Goal: Check status: Check status

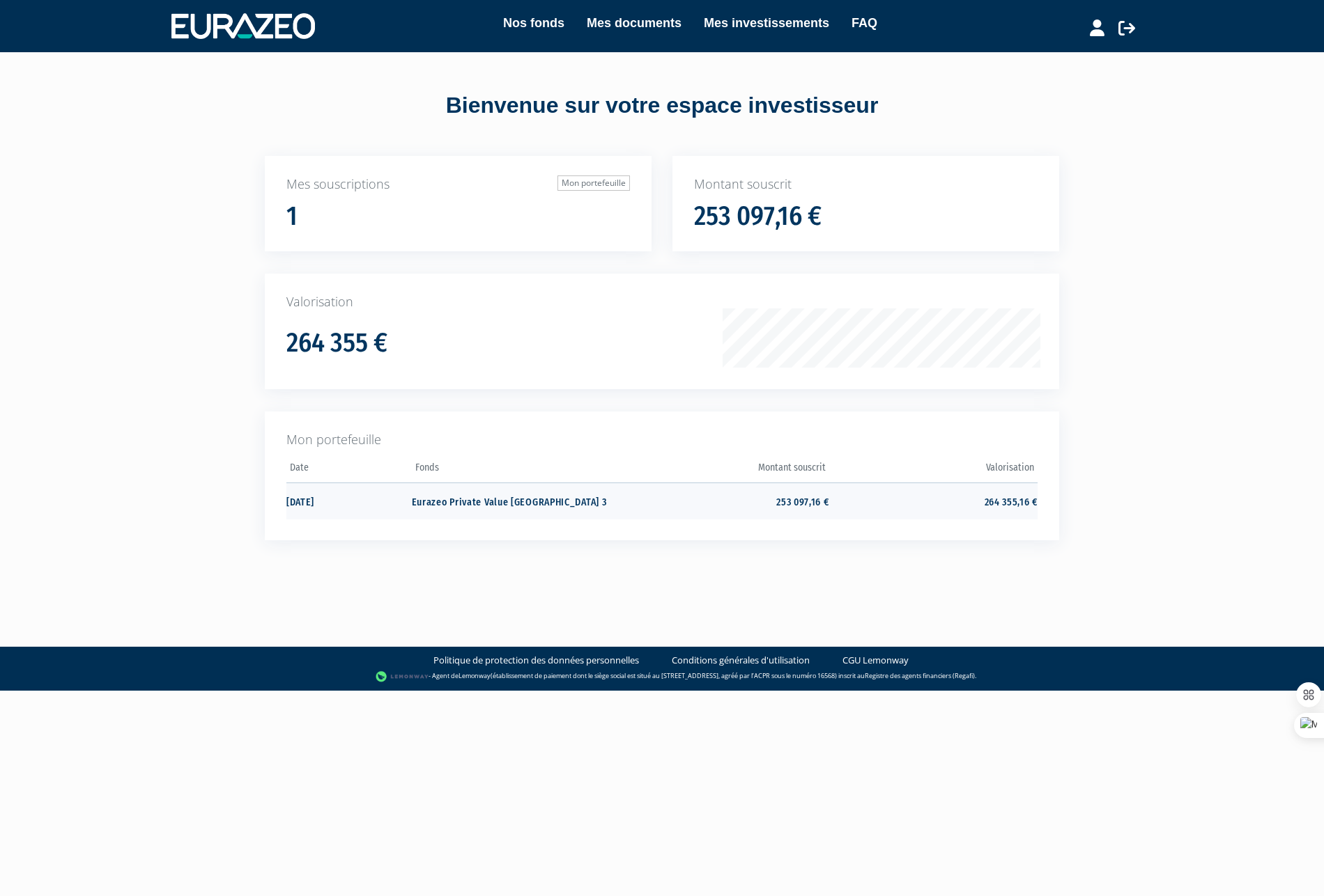
click at [521, 502] on td "Eurazeo Private Value [GEOGRAPHIC_DATA] 3" at bounding box center [515, 501] width 208 height 37
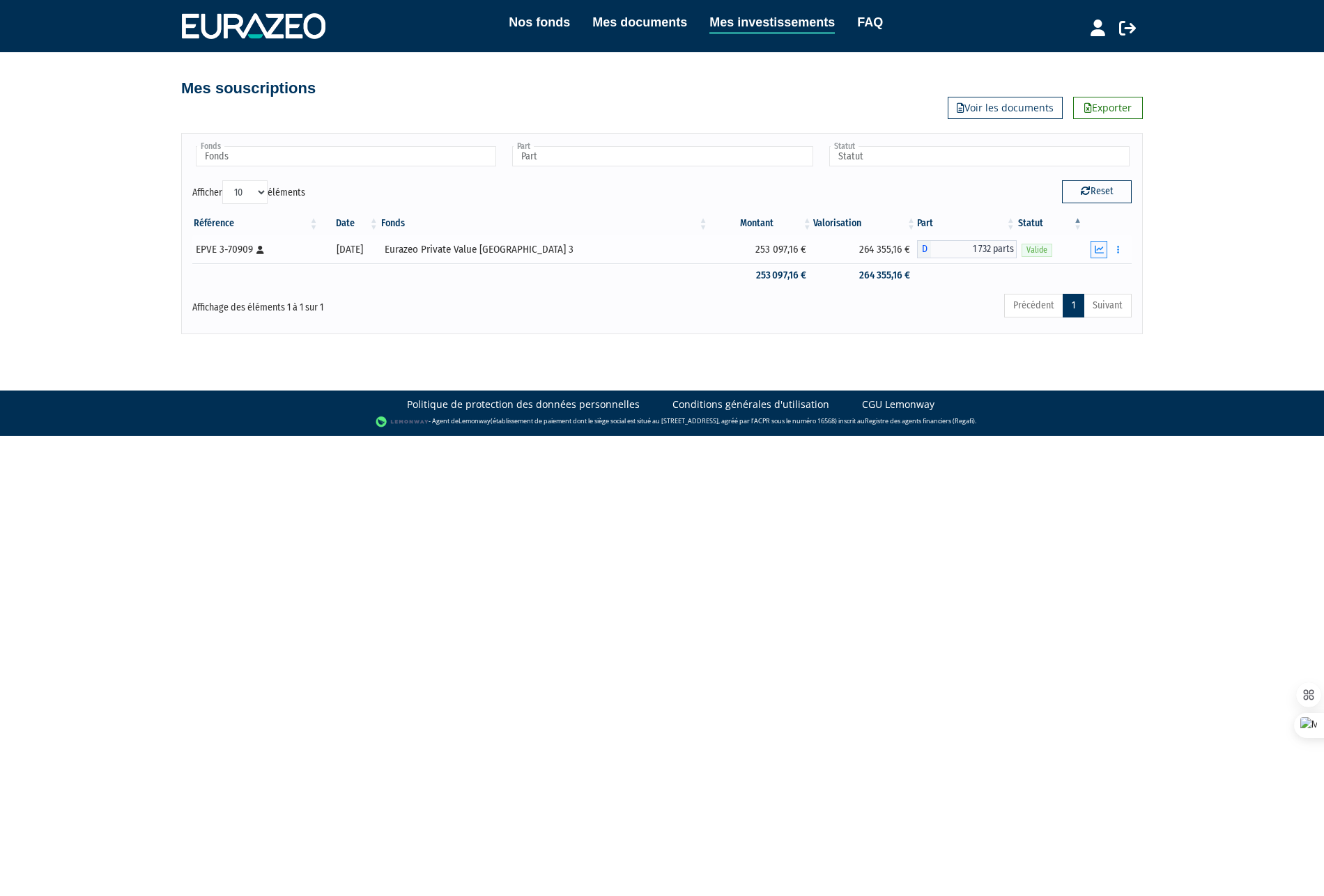
click at [1098, 247] on icon "button" at bounding box center [1098, 249] width 9 height 9
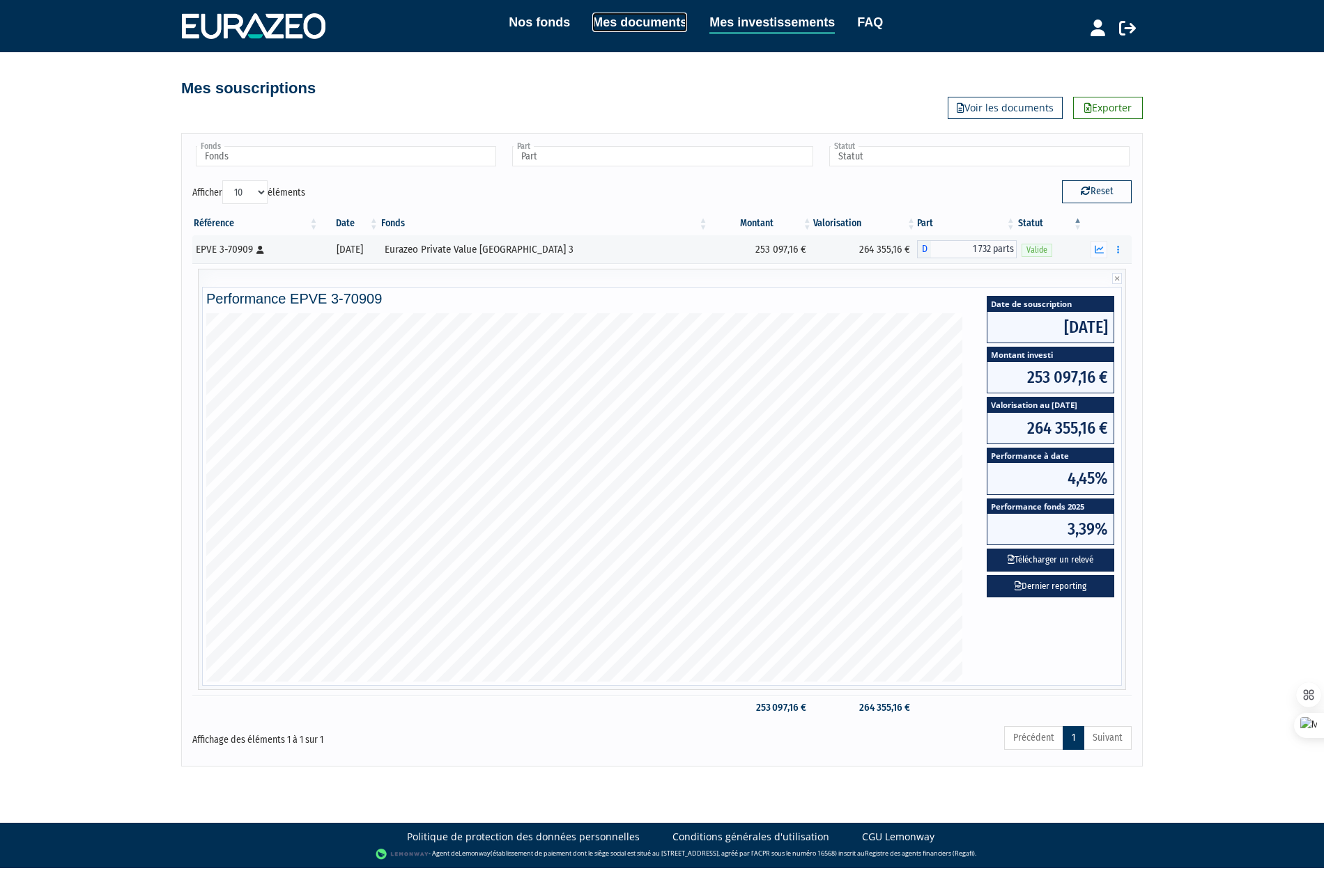
click at [661, 24] on link "Mes documents" at bounding box center [640, 22] width 95 height 19
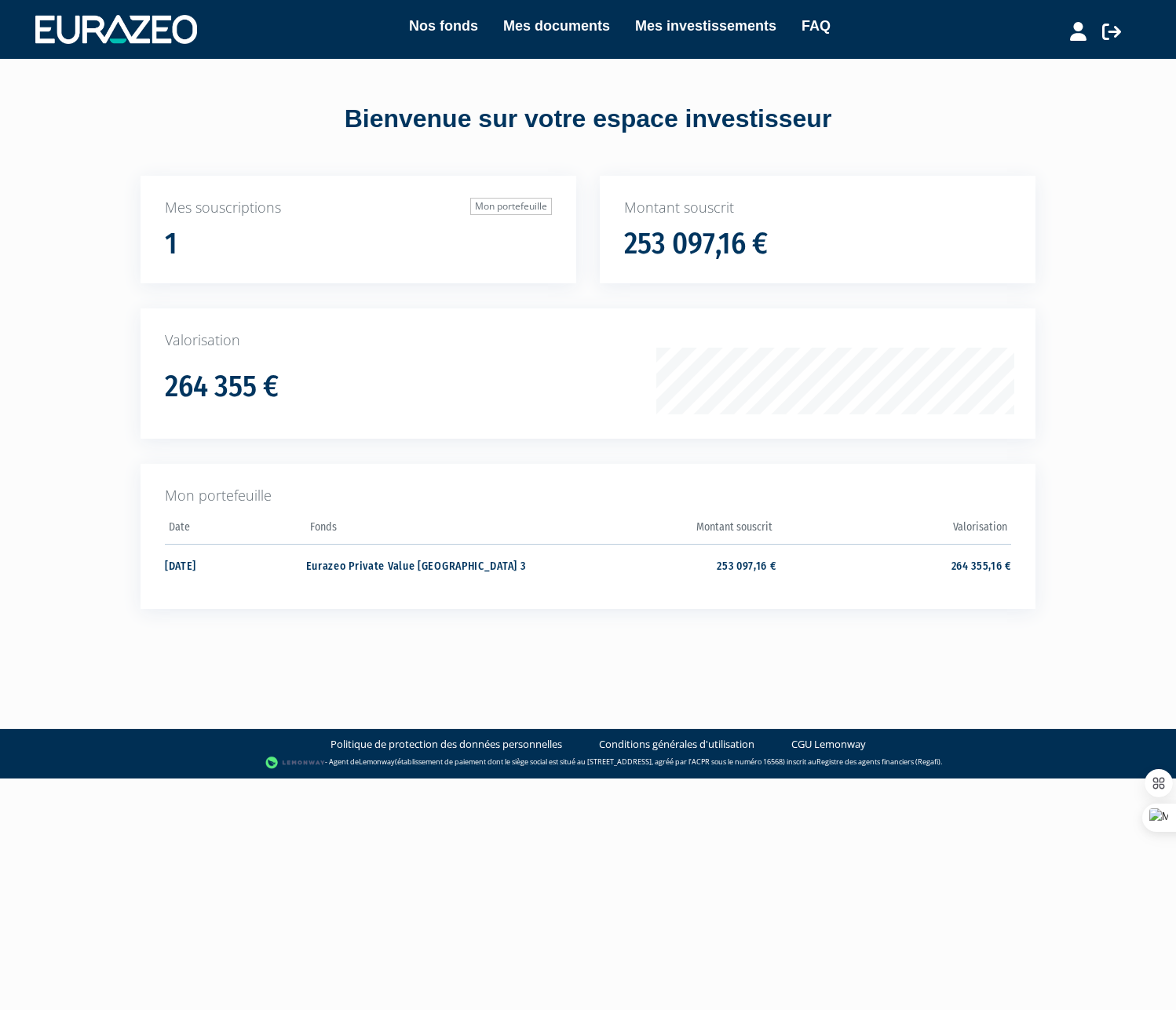
drag, startPoint x: 620, startPoint y: 253, endPoint x: 629, endPoint y: 244, distance: 12.7
click at [620, 253] on div "Montant souscrit 253 097,16 €" at bounding box center [817, 230] width 435 height 108
drag, startPoint x: 626, startPoint y: 241, endPoint x: 748, endPoint y: 244, distance: 122.0
click at [748, 244] on h1 "253 097,16 €" at bounding box center [695, 244] width 143 height 33
click at [684, 235] on h1 "253 097,16 €" at bounding box center [695, 244] width 143 height 33
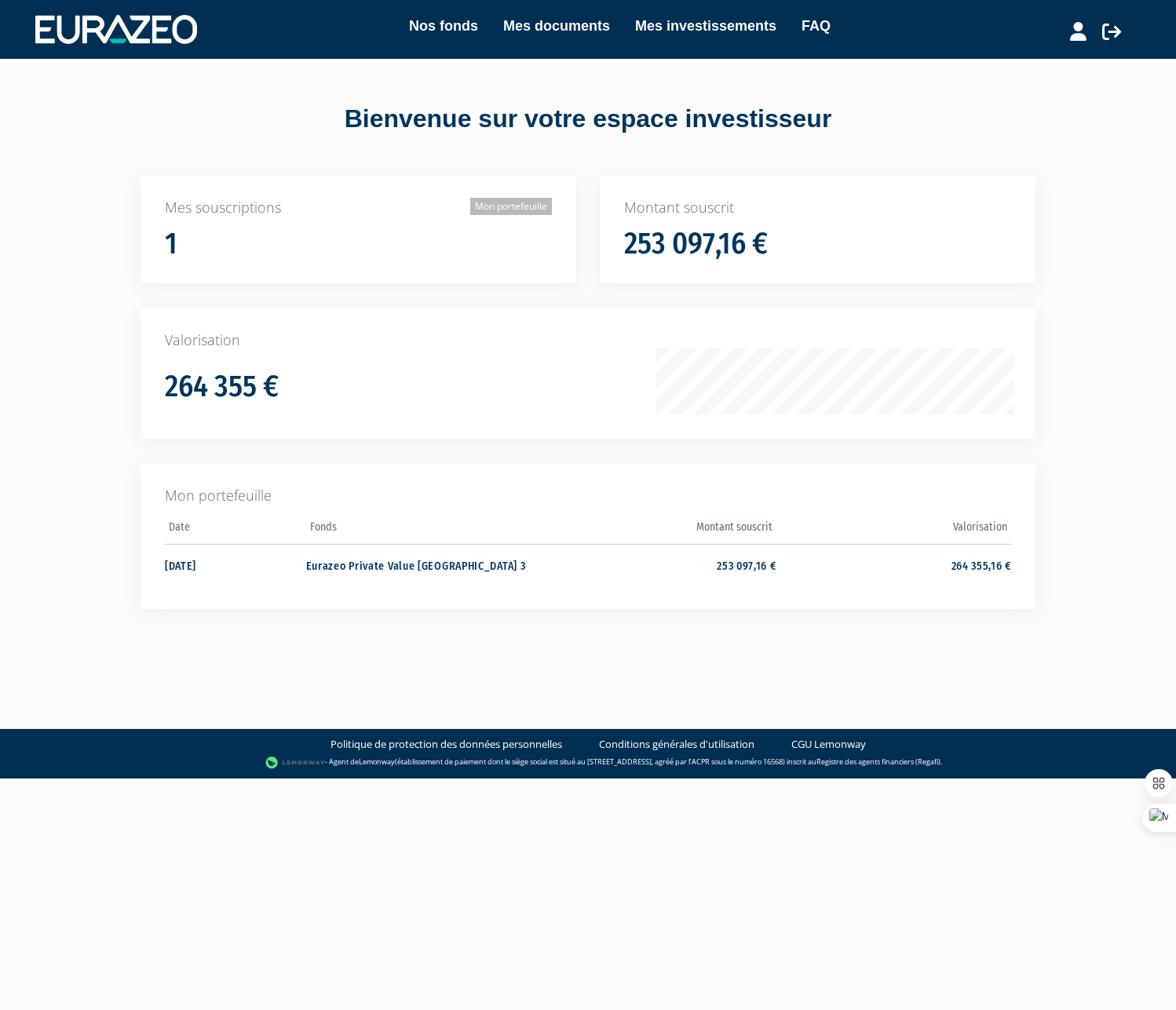
click at [505, 203] on link "Mon portefeuille" at bounding box center [511, 207] width 82 height 17
